Goal: Information Seeking & Learning: Find specific fact

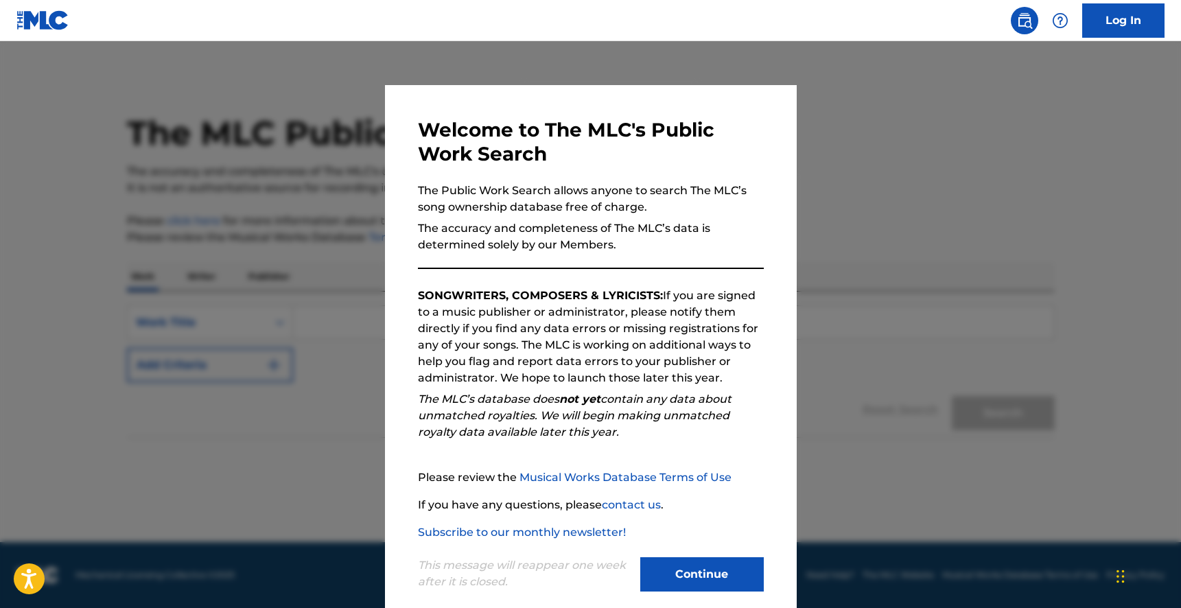
scroll to position [20, 0]
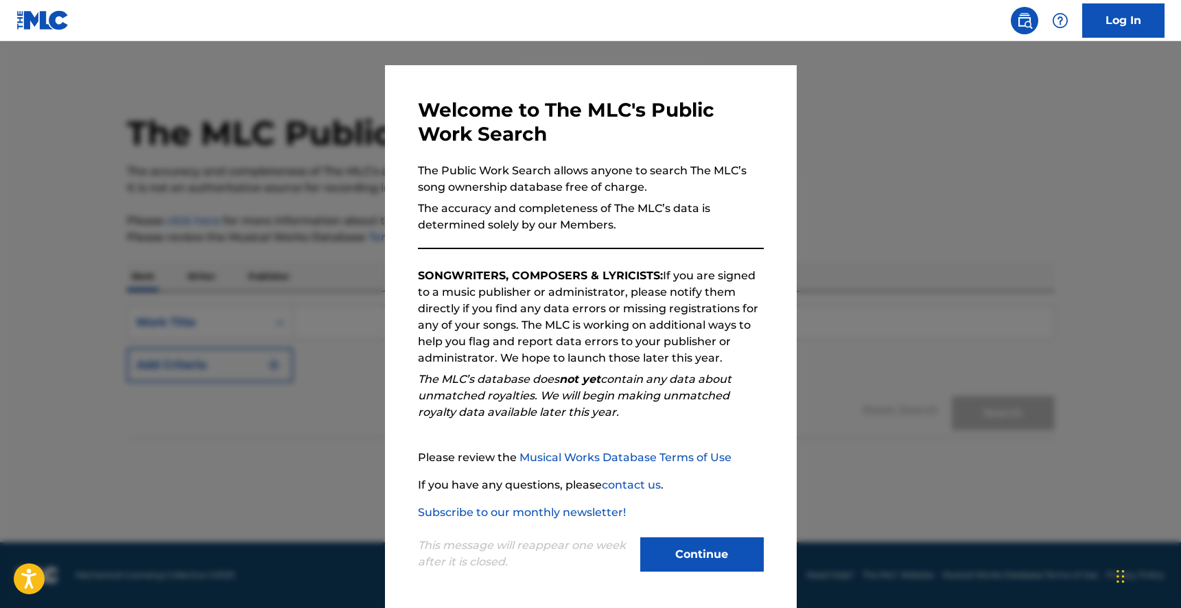
click at [682, 536] on div "This message will reappear one week after it is closed. Continue" at bounding box center [591, 548] width 346 height 54
click at [702, 552] on button "Continue" at bounding box center [701, 554] width 123 height 34
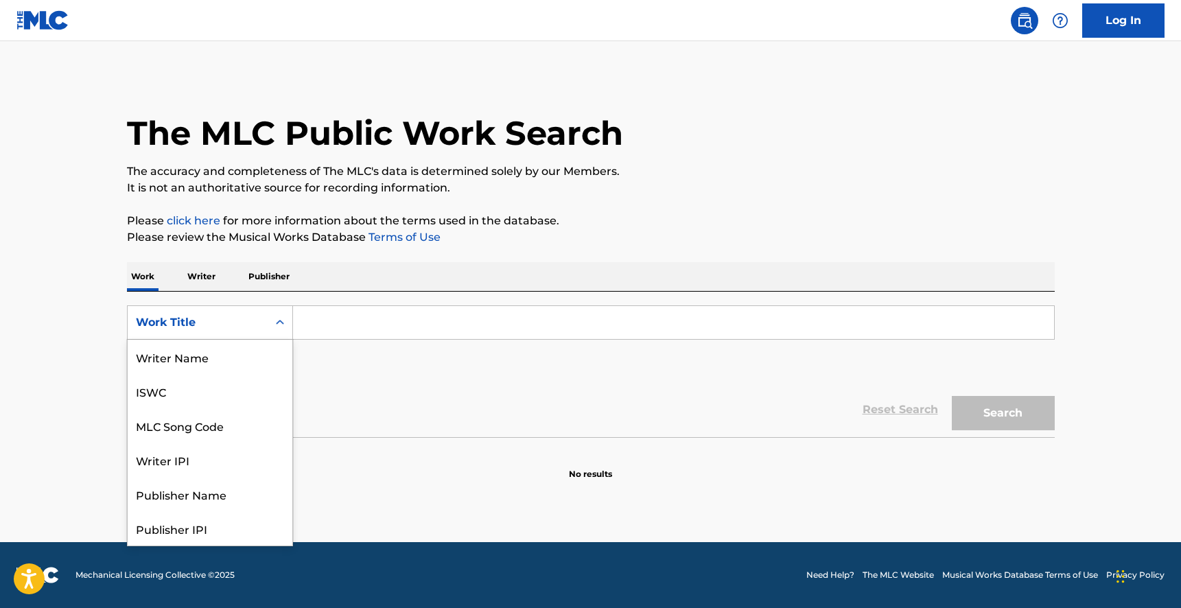
click at [239, 318] on div "Work Title" at bounding box center [197, 322] width 123 height 16
click at [206, 273] on p "Writer" at bounding box center [201, 276] width 36 height 29
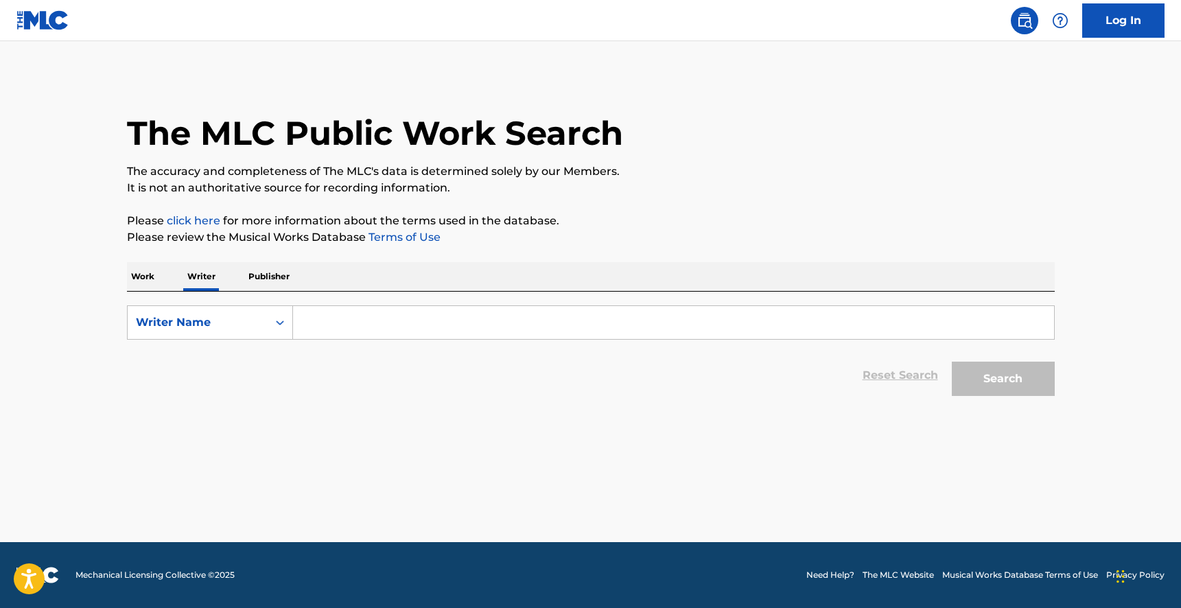
click at [437, 309] on input "Search Form" at bounding box center [673, 322] width 761 height 33
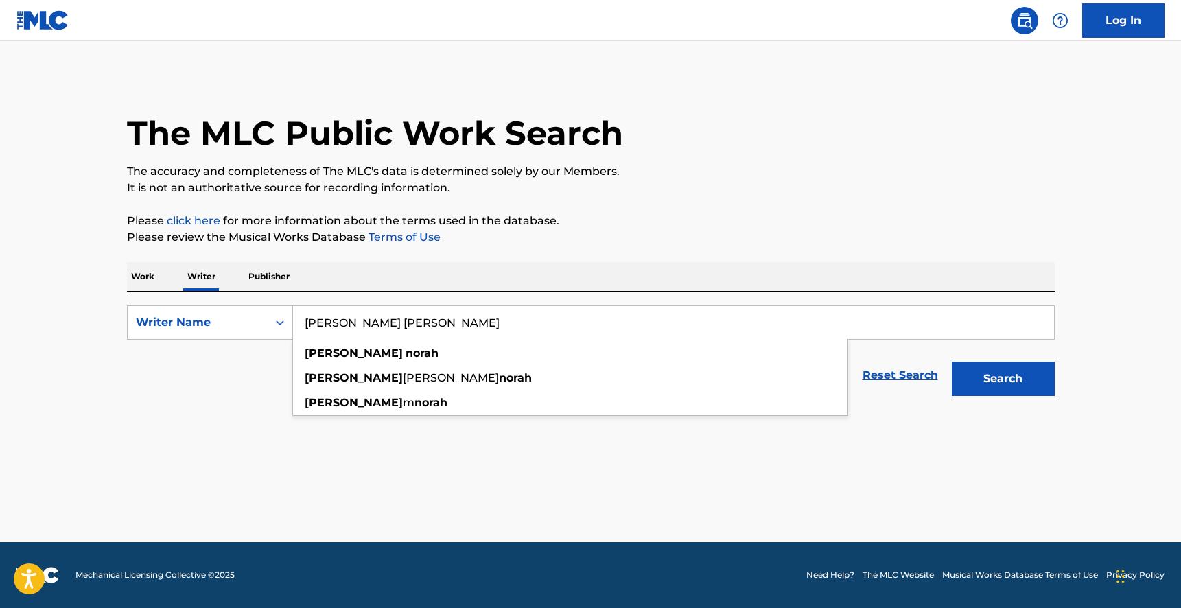
type input "[PERSON_NAME] [PERSON_NAME]"
click at [952, 362] on button "Search" at bounding box center [1003, 379] width 103 height 34
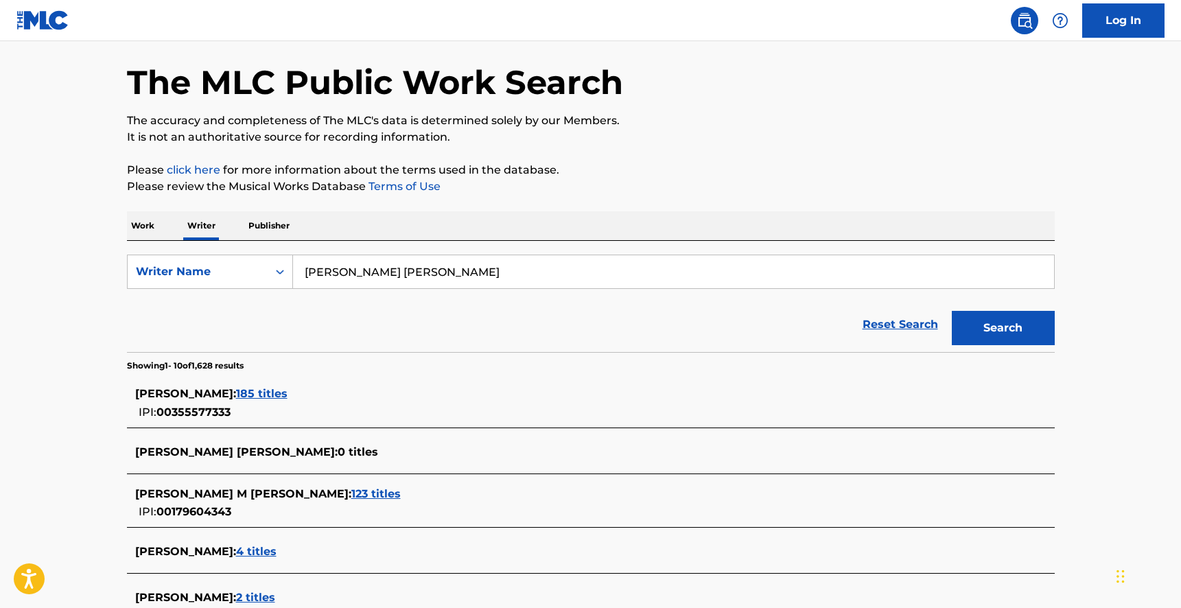
scroll to position [77, 0]
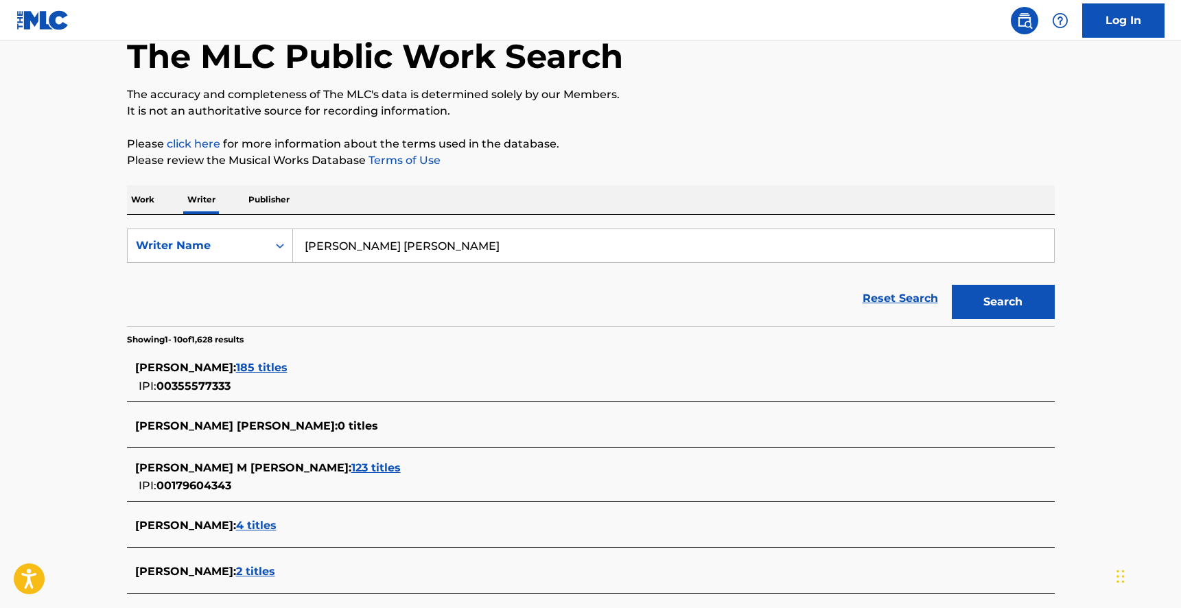
click at [351, 467] on span "123 titles" at bounding box center [375, 467] width 49 height 13
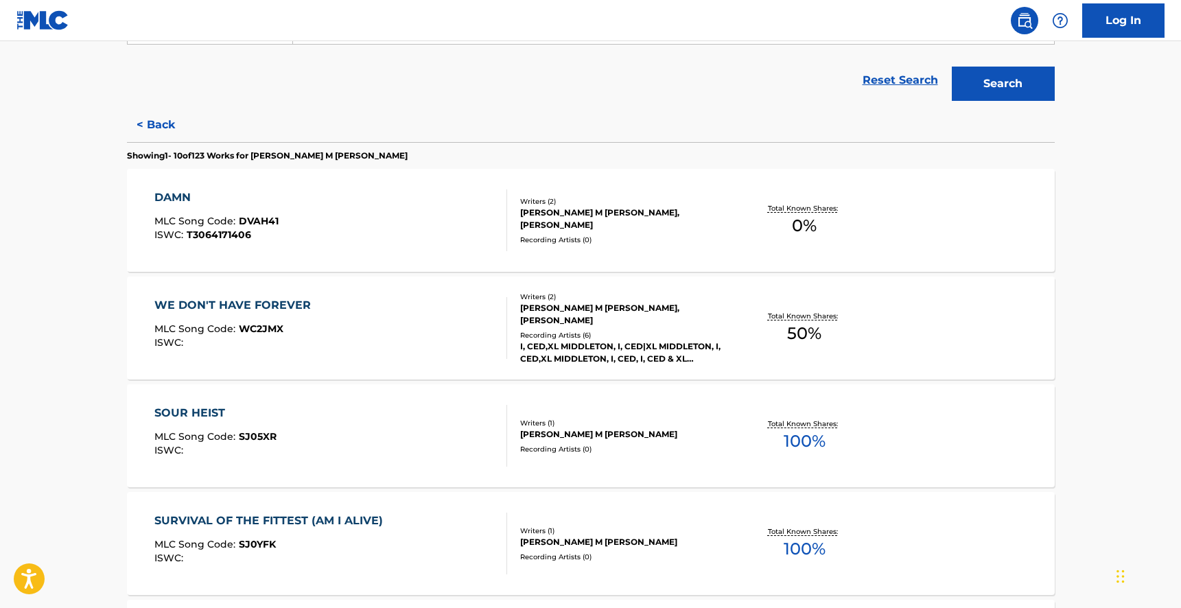
scroll to position [301, 0]
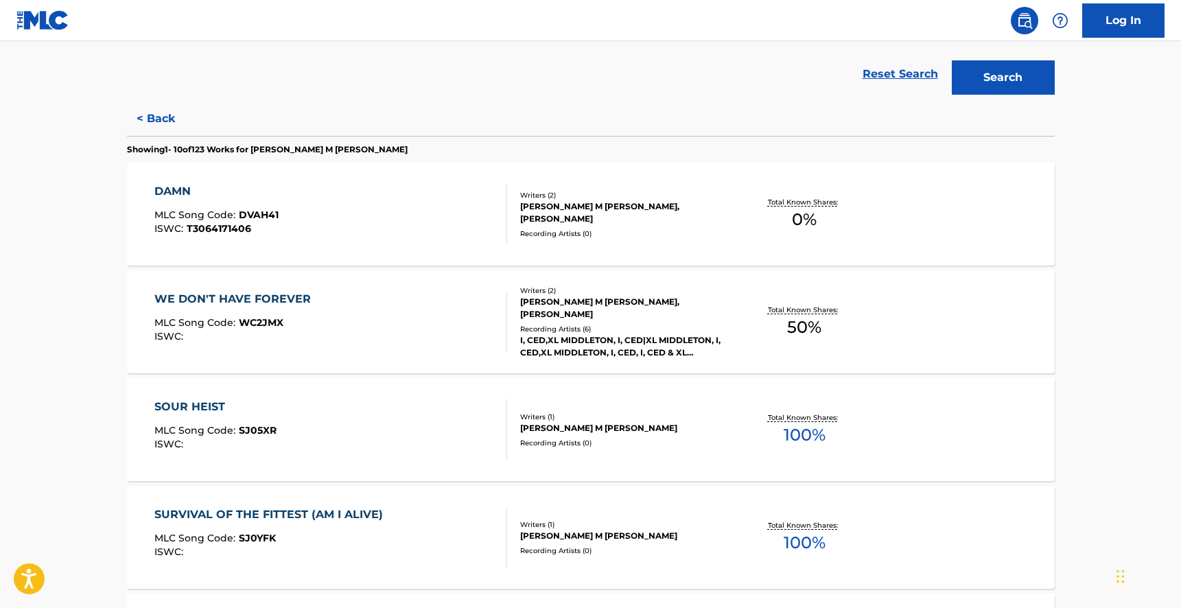
click at [702, 344] on div "I, CED,XL MIDDLETON, I, CED|XL MIDDLETON, I, CED,XL MIDDLETON, I, CED, I, CED &…" at bounding box center [623, 346] width 207 height 25
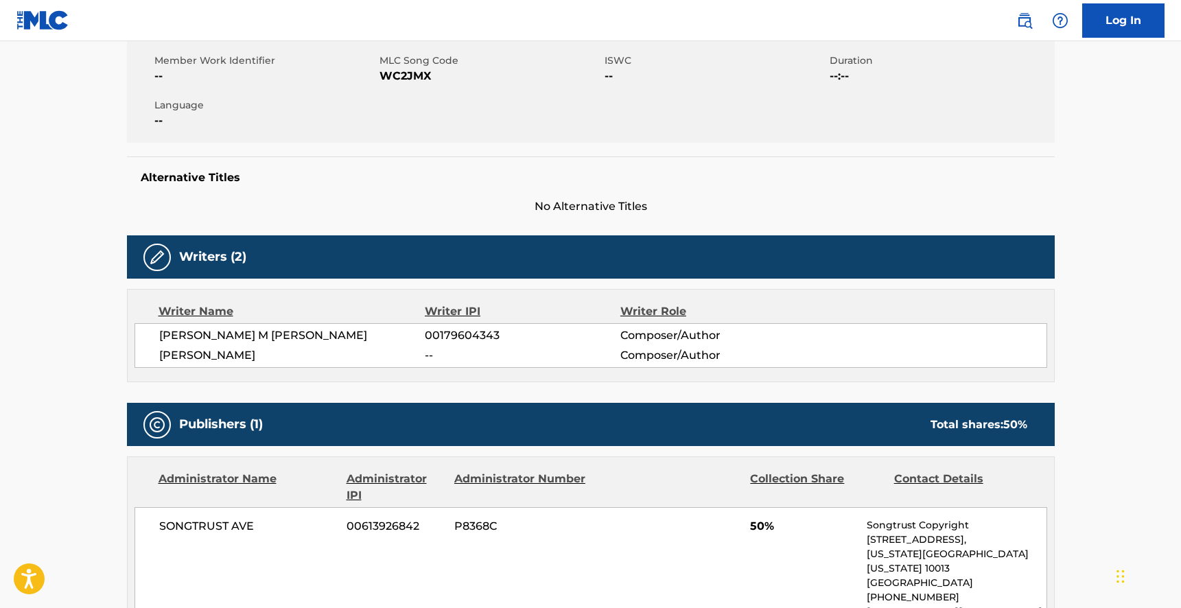
scroll to position [253, 0]
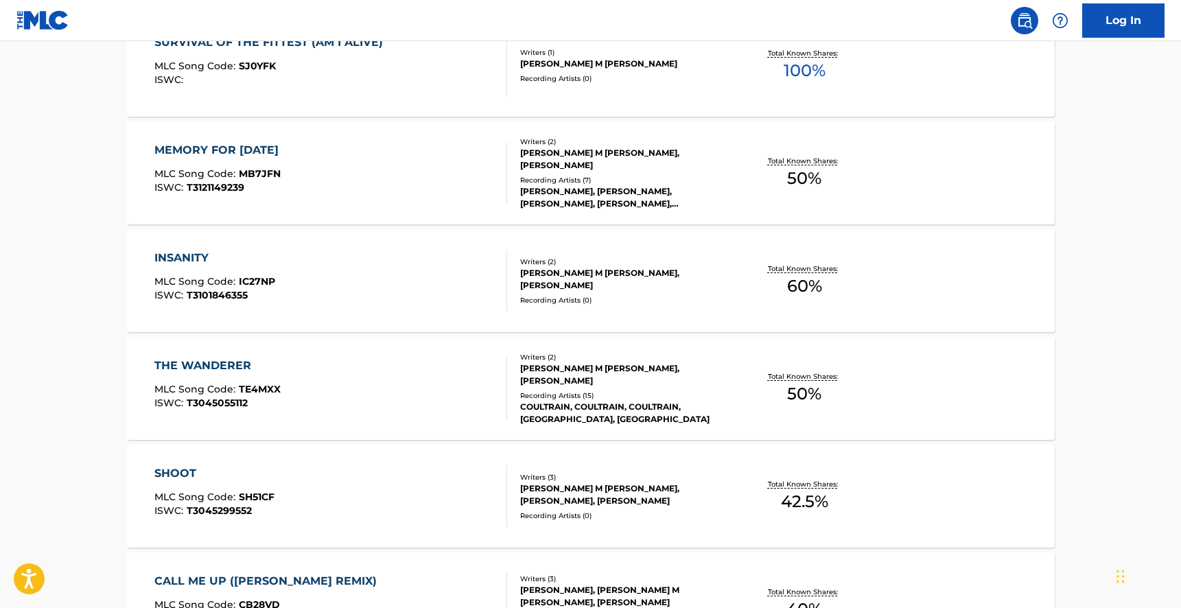
scroll to position [770, 0]
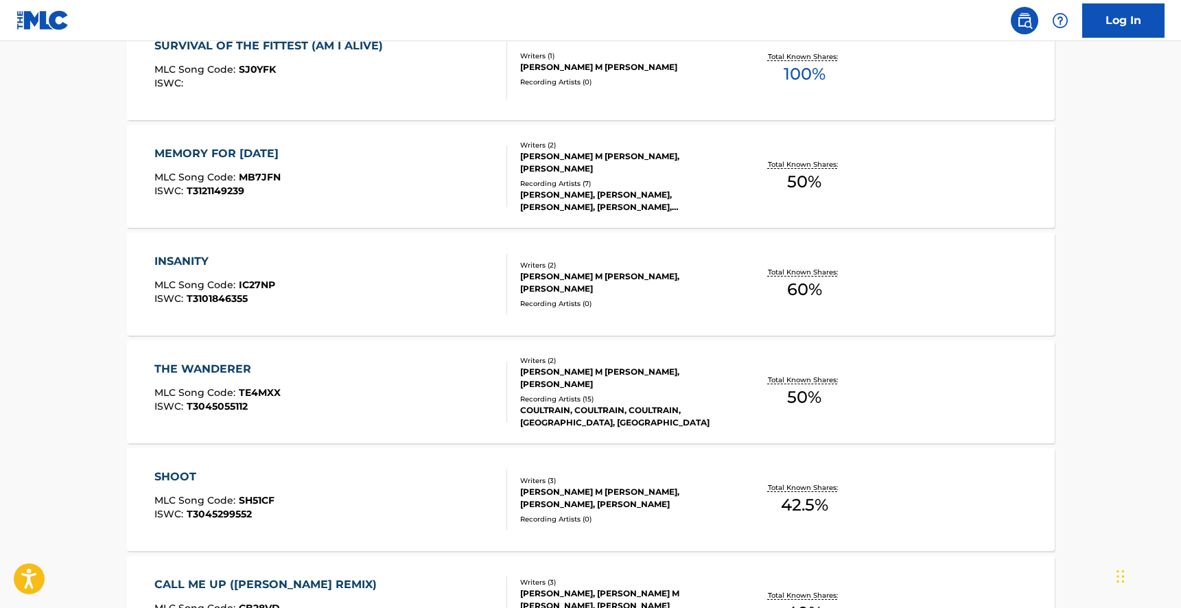
click at [239, 404] on span "T3045055112" at bounding box center [217, 406] width 61 height 12
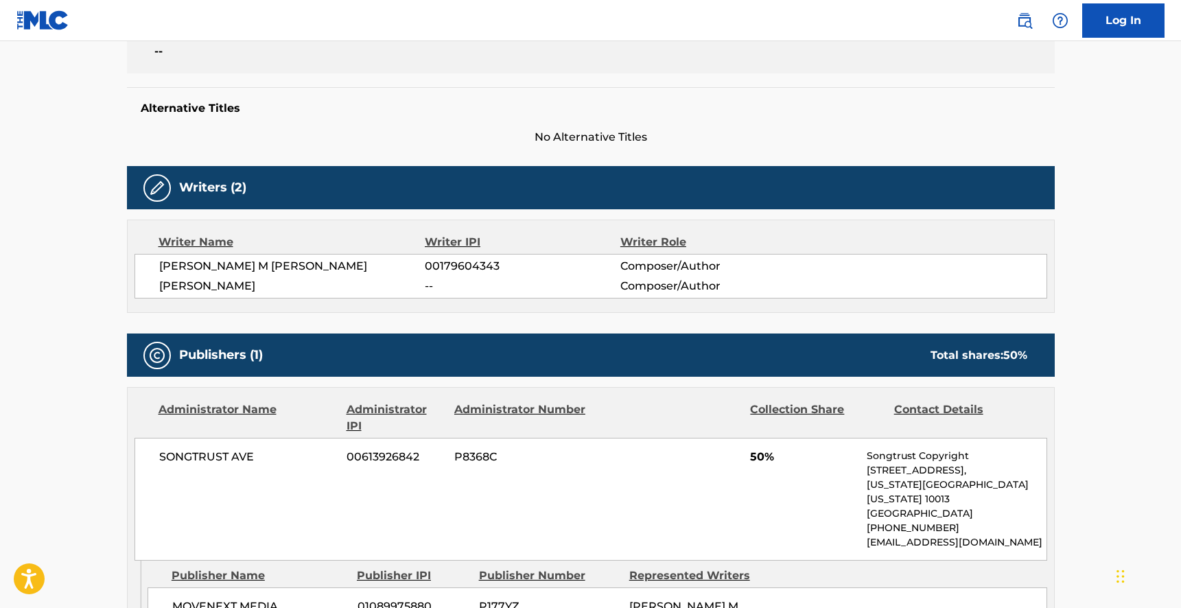
scroll to position [318, 0]
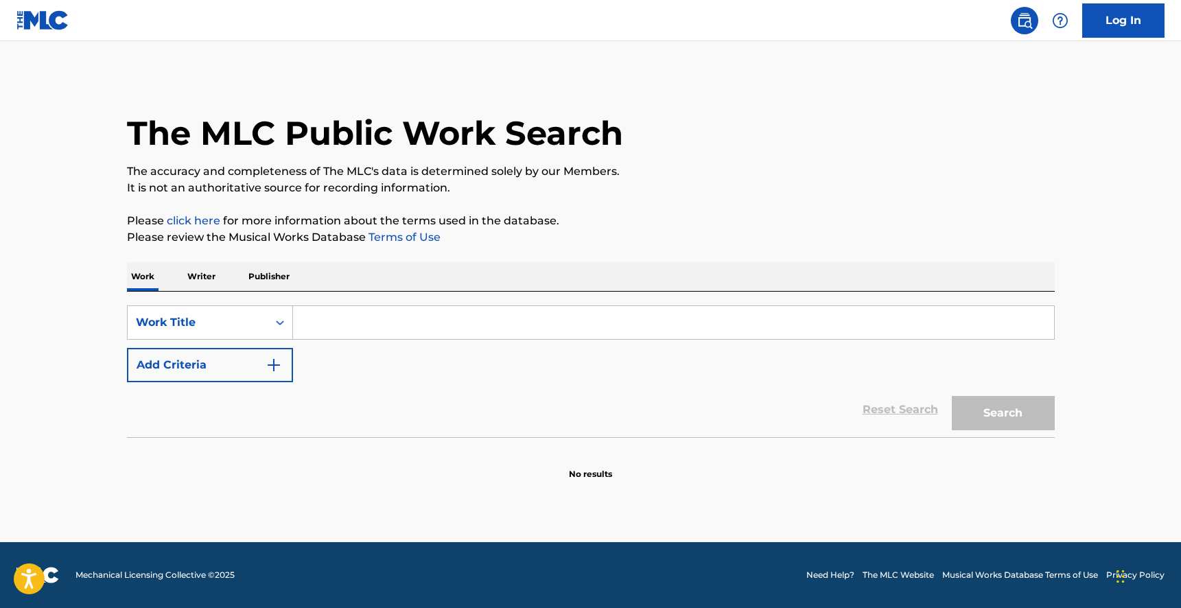
click at [193, 277] on p "Writer" at bounding box center [201, 276] width 36 height 29
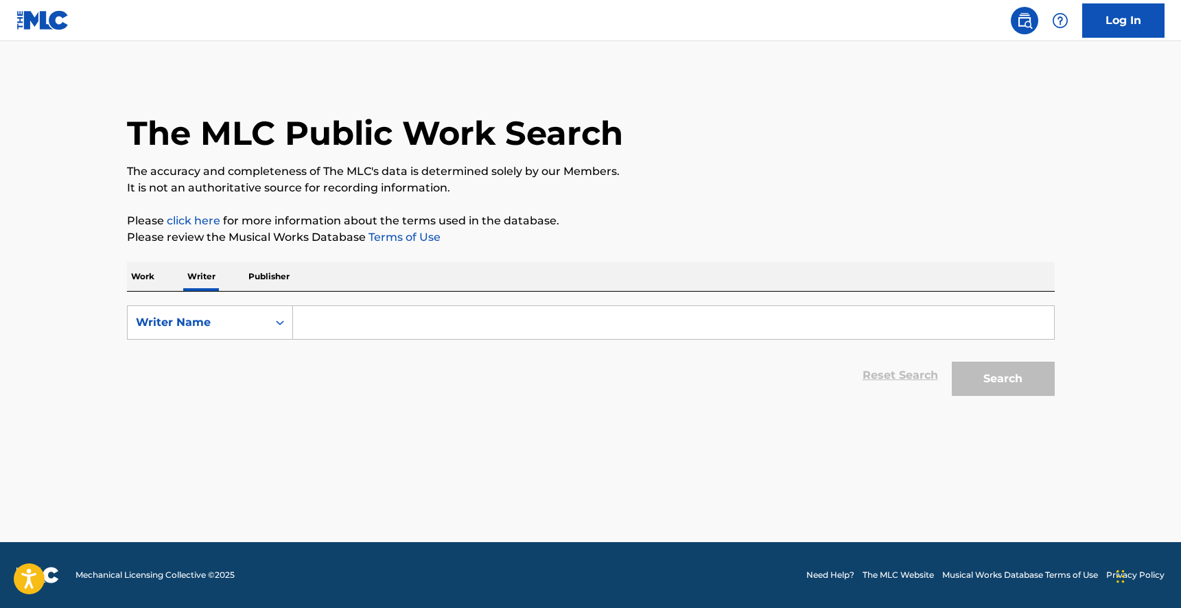
click at [360, 315] on input "Search Form" at bounding box center [673, 322] width 761 height 33
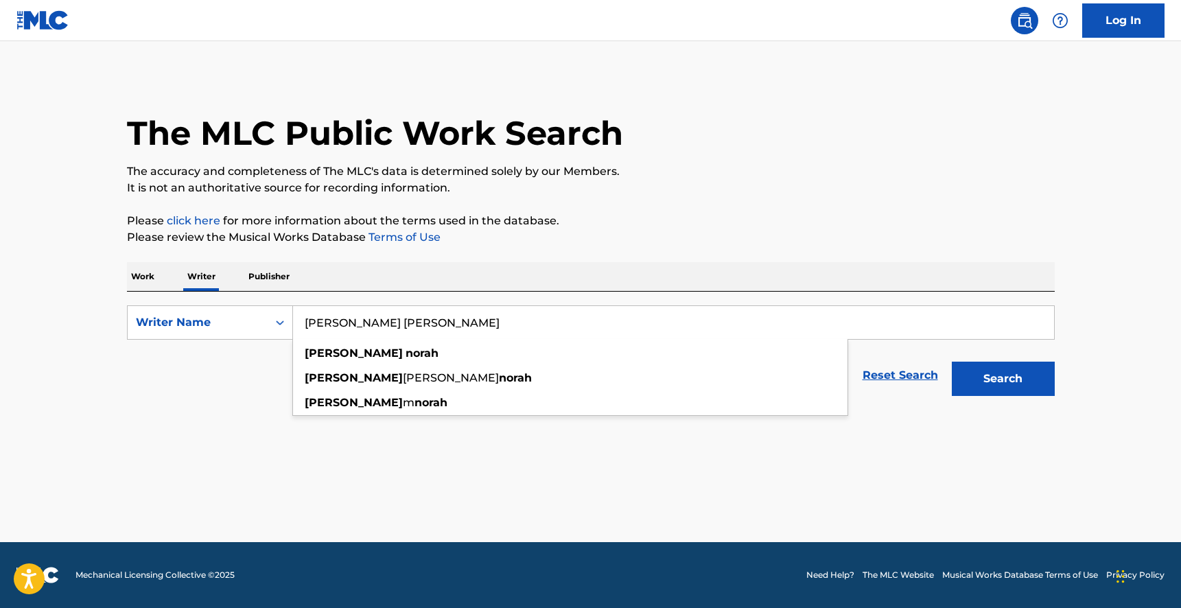
type input "[PERSON_NAME] [PERSON_NAME]"
click at [952, 362] on button "Search" at bounding box center [1003, 379] width 103 height 34
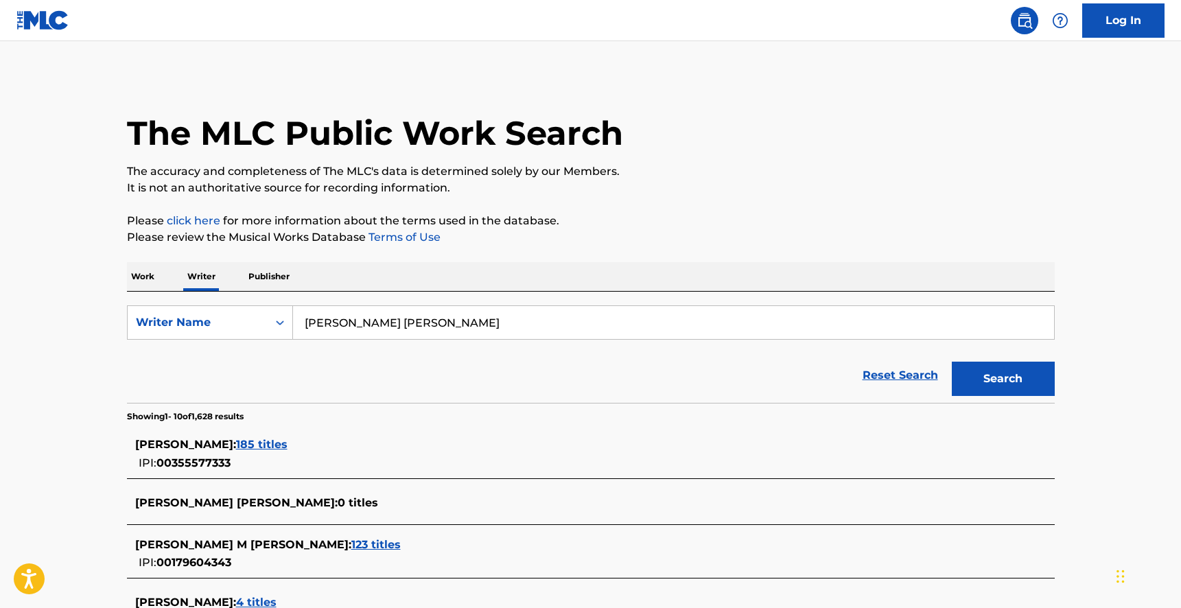
scroll to position [58, 0]
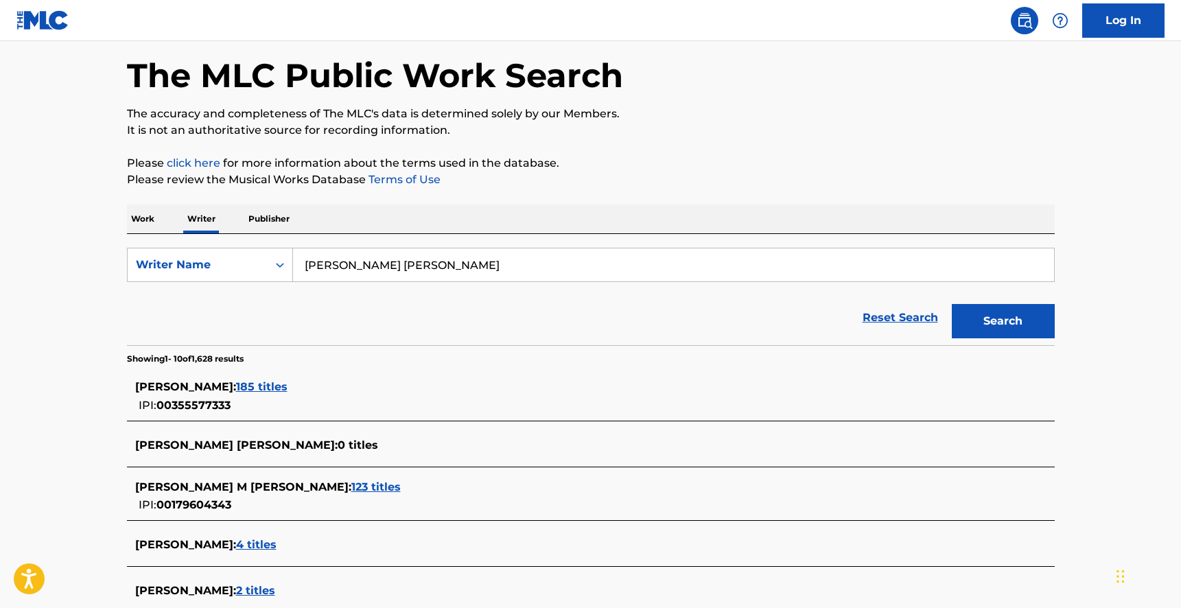
click at [351, 485] on span "123 titles" at bounding box center [375, 486] width 49 height 13
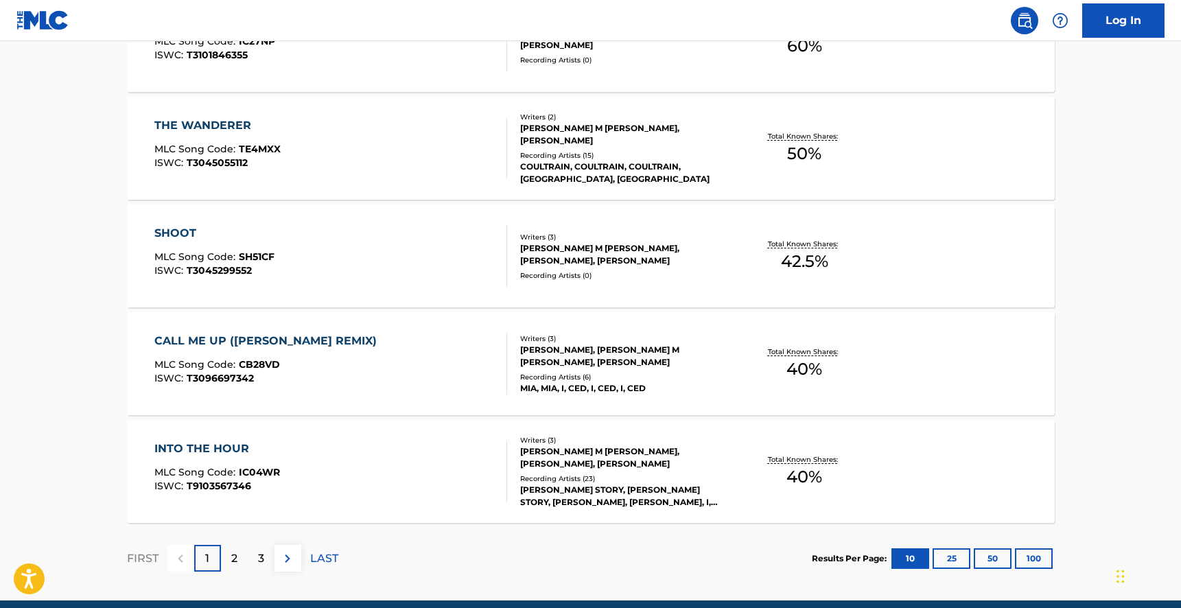
scroll to position [1072, 0]
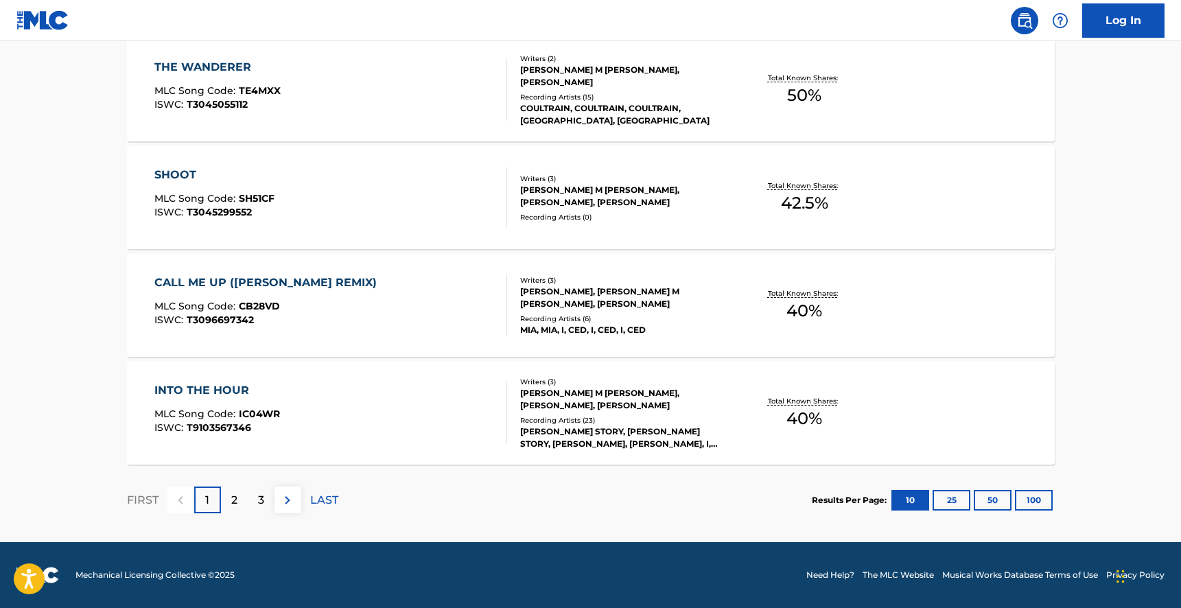
click at [235, 494] on p "2" at bounding box center [234, 500] width 6 height 16
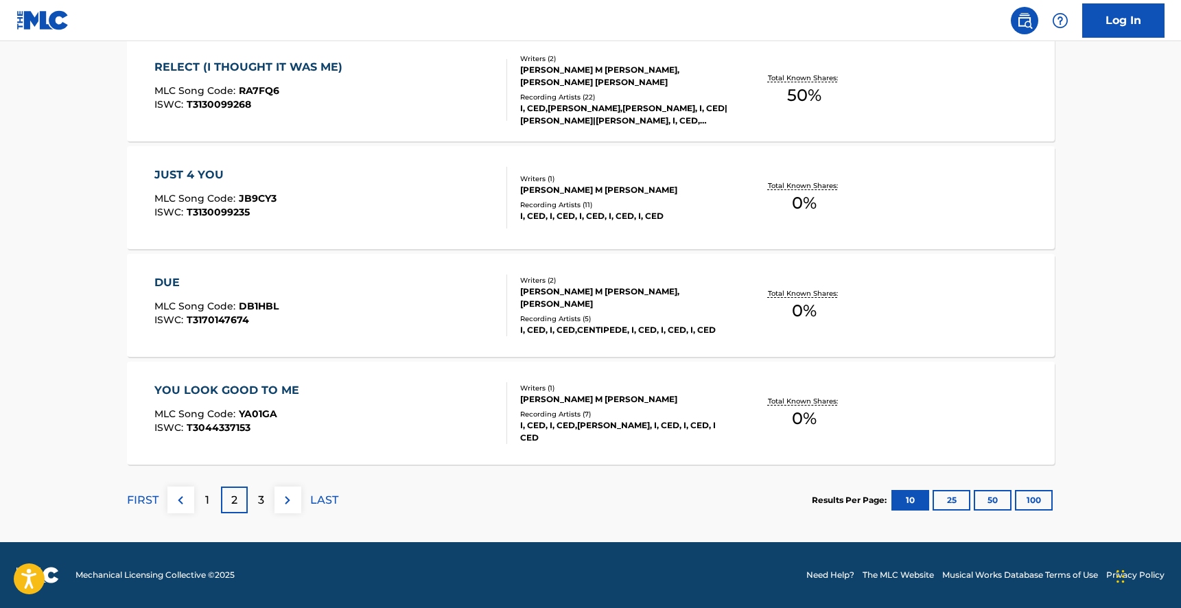
click at [259, 491] on div "3" at bounding box center [261, 499] width 27 height 27
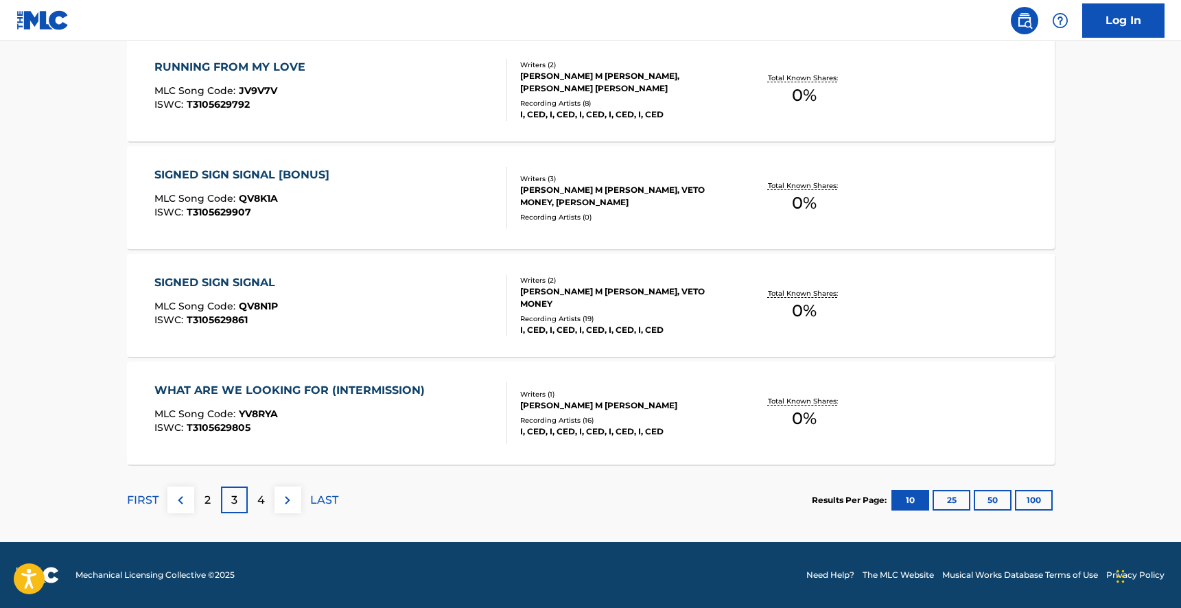
click at [185, 503] on img at bounding box center [180, 500] width 16 height 16
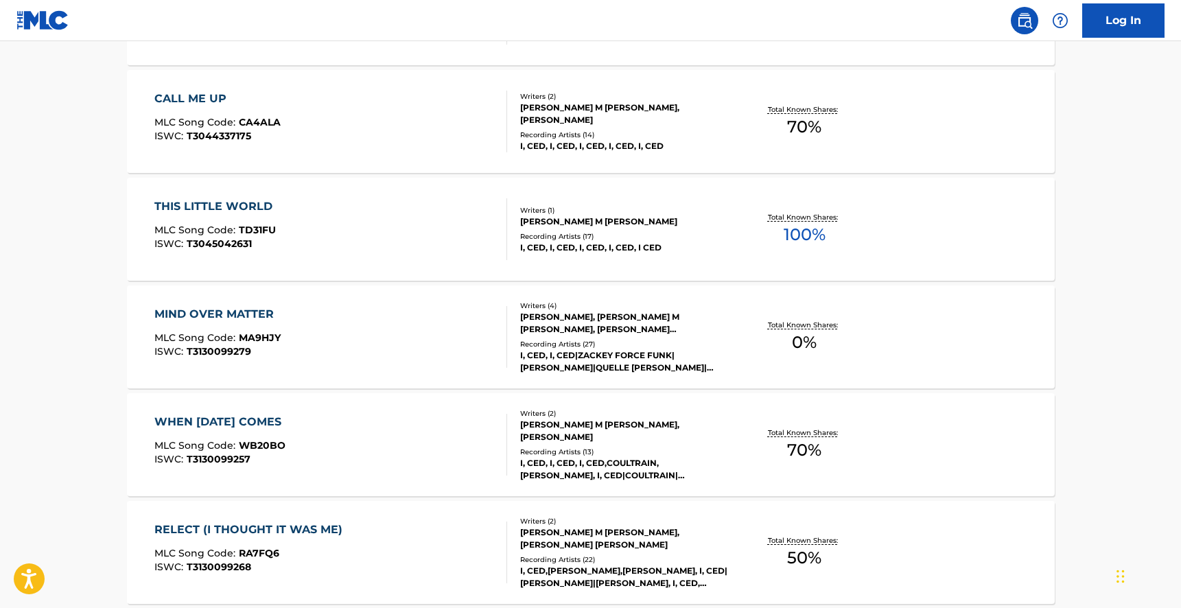
scroll to position [611, 0]
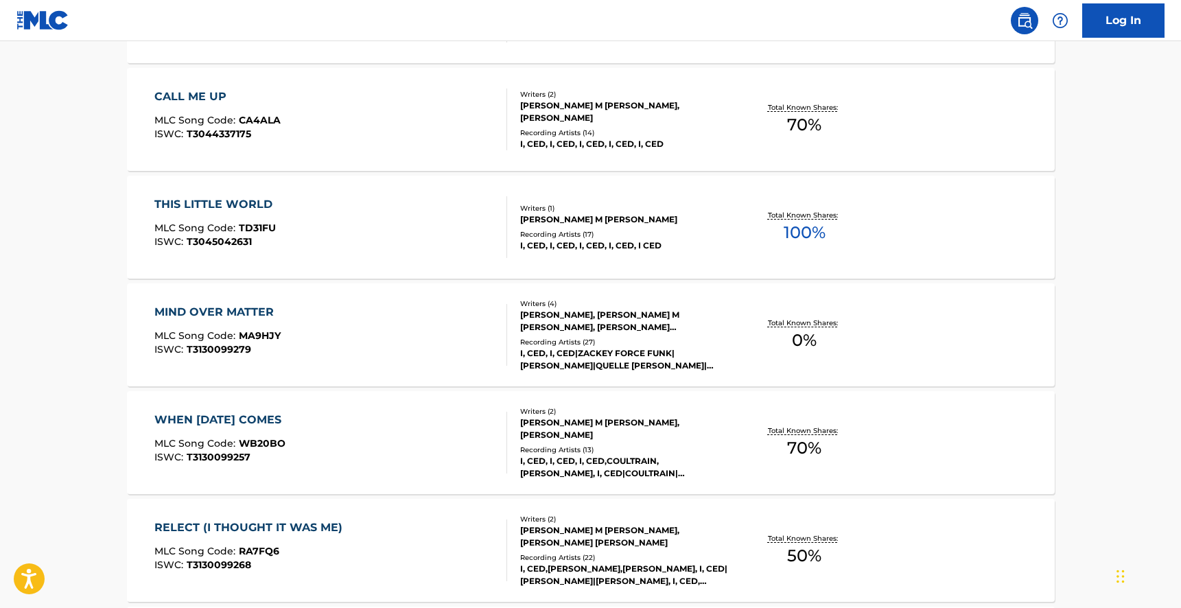
click at [560, 360] on div "I, CED, I, CED|ZACKEY FORCE FUNK|JIMETTA ROSE|QUELLE CHRIS|MONIQUEA|XL MIDDLETO…" at bounding box center [623, 359] width 207 height 25
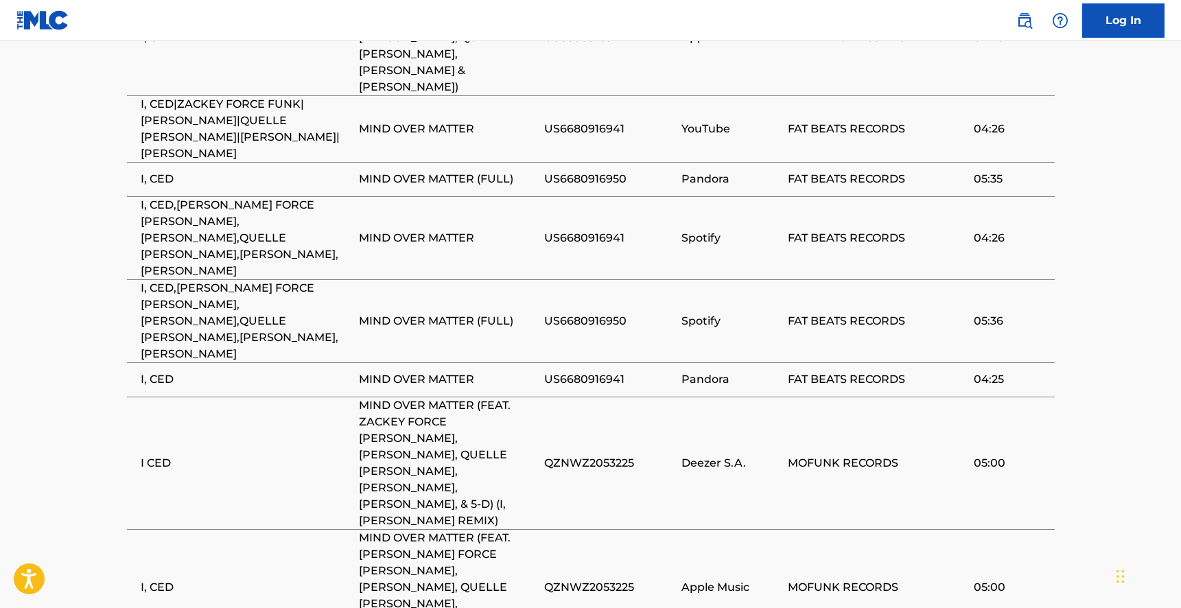
scroll to position [917, 0]
click at [575, 395] on td "QZNWZ2053225" at bounding box center [612, 461] width 137 height 132
